Goal: Task Accomplishment & Management: Manage account settings

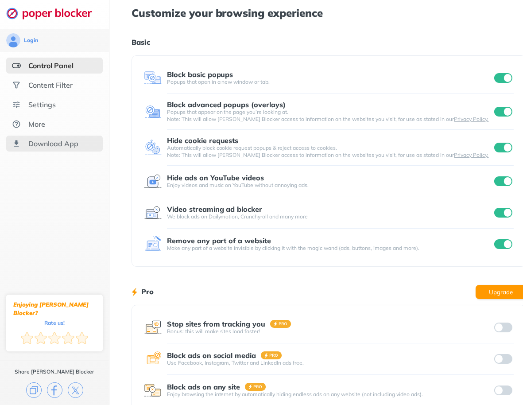
click at [51, 146] on div "Download App" at bounding box center [53, 143] width 50 height 9
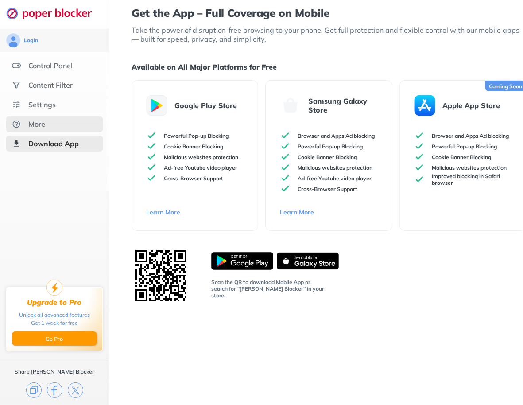
click at [49, 122] on div "More" at bounding box center [54, 124] width 96 height 16
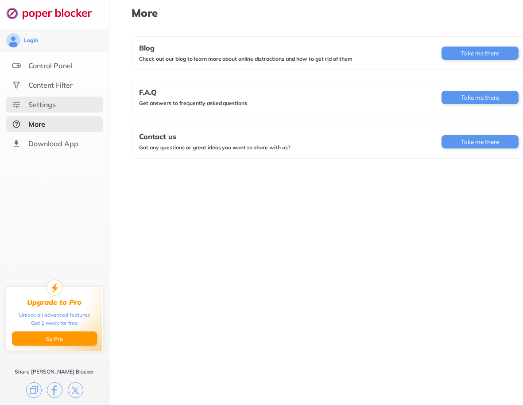
click at [52, 105] on div "Settings" at bounding box center [41, 104] width 27 height 9
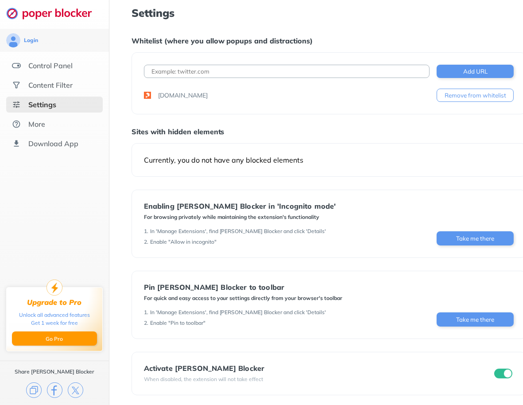
click at [206, 65] on input at bounding box center [287, 71] width 286 height 13
paste input "[DOMAIN_NAME]"
type input "[DOMAIN_NAME]"
click at [458, 73] on button "Add URL" at bounding box center [474, 71] width 77 height 13
